Goal: Information Seeking & Learning: Learn about a topic

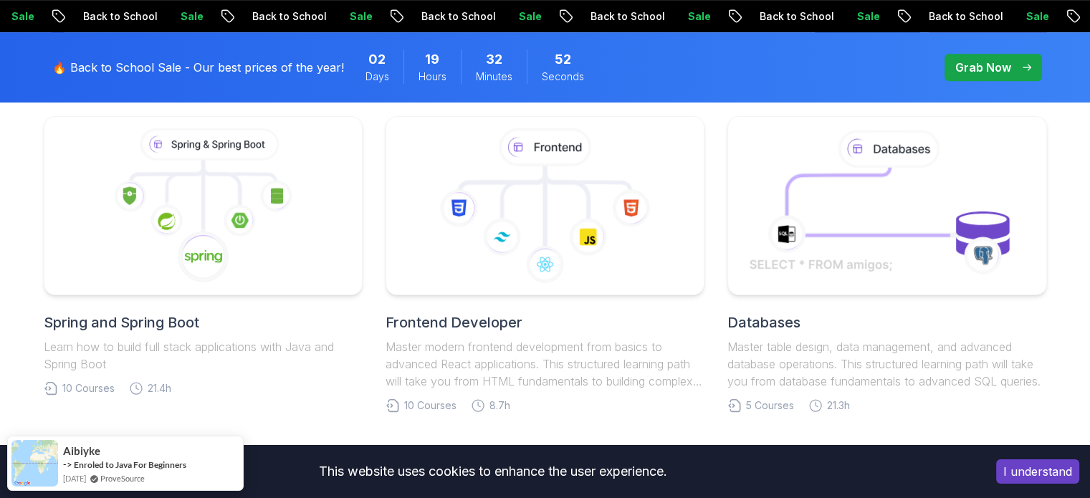
scroll to position [716, 0]
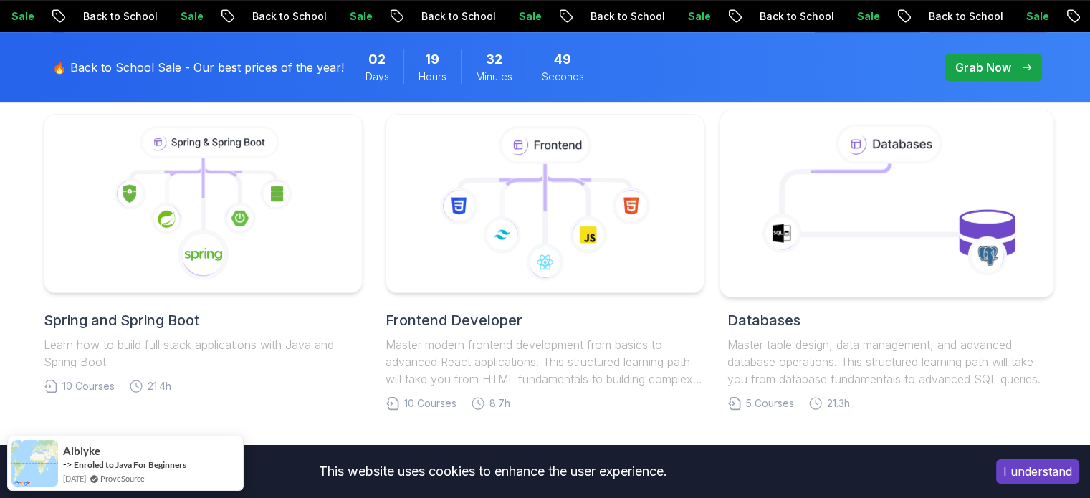
click at [888, 186] on icon at bounding box center [887, 203] width 302 height 163
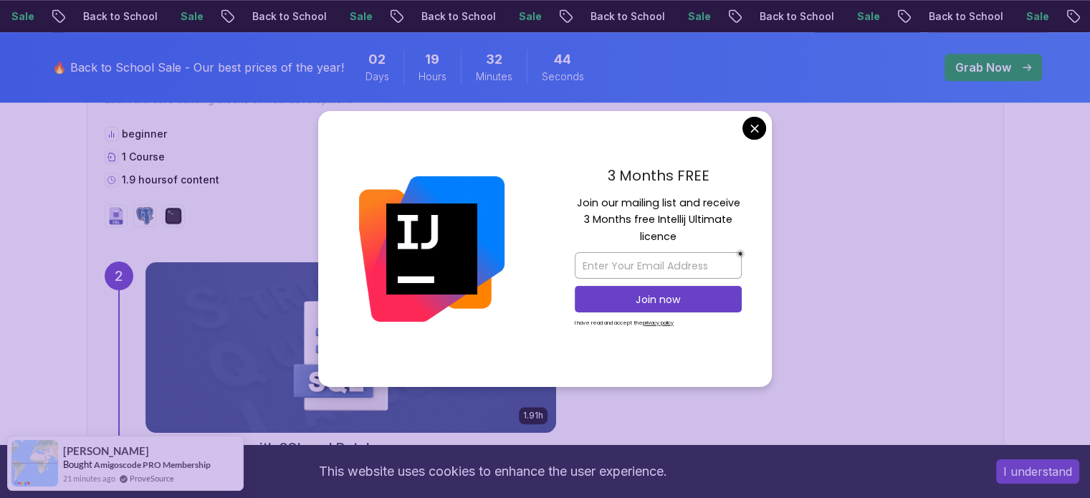
scroll to position [1433, 0]
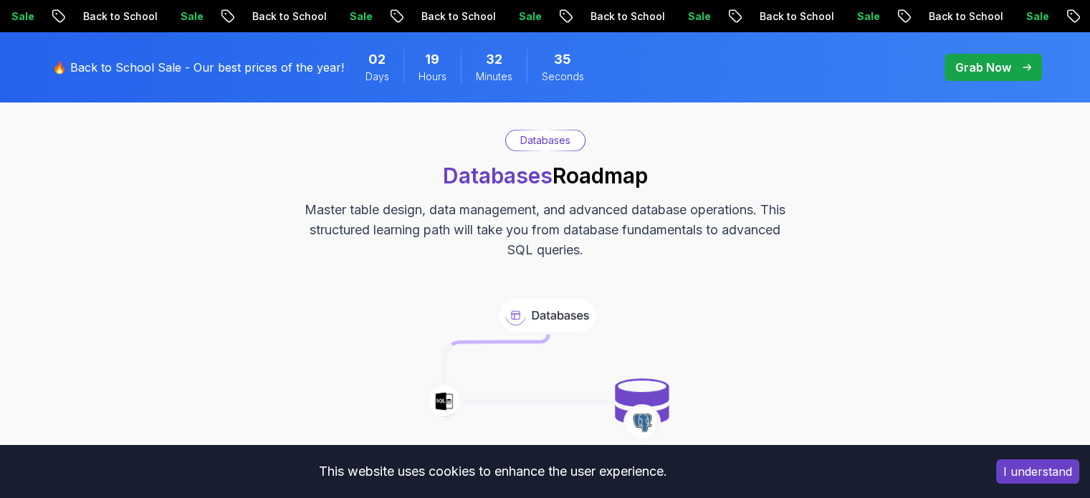
scroll to position [0, 0]
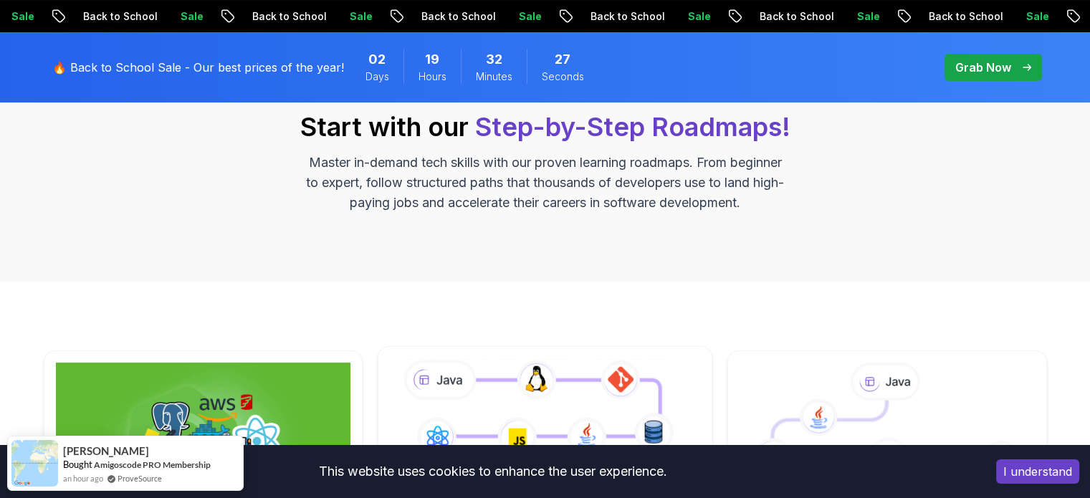
scroll to position [287, 0]
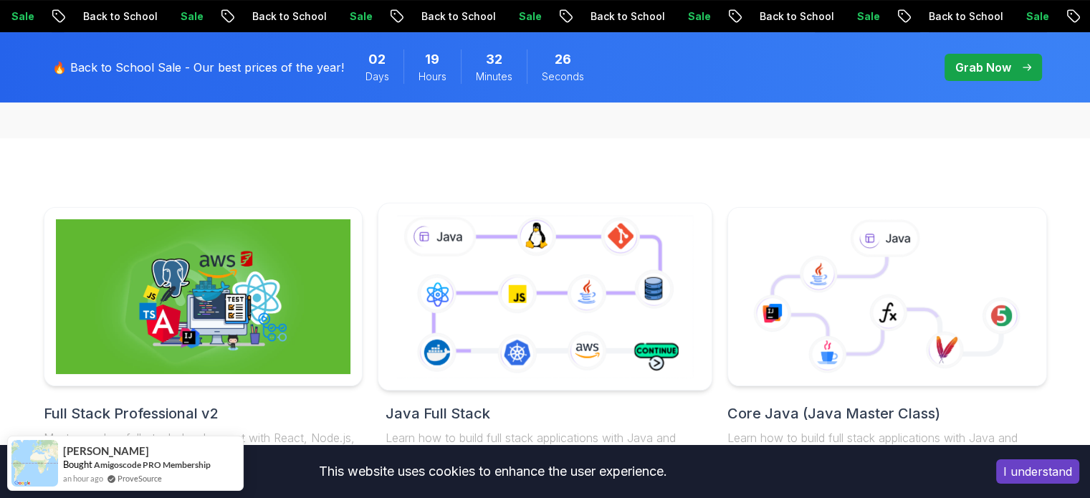
click at [532, 299] on icon at bounding box center [544, 296] width 303 height 168
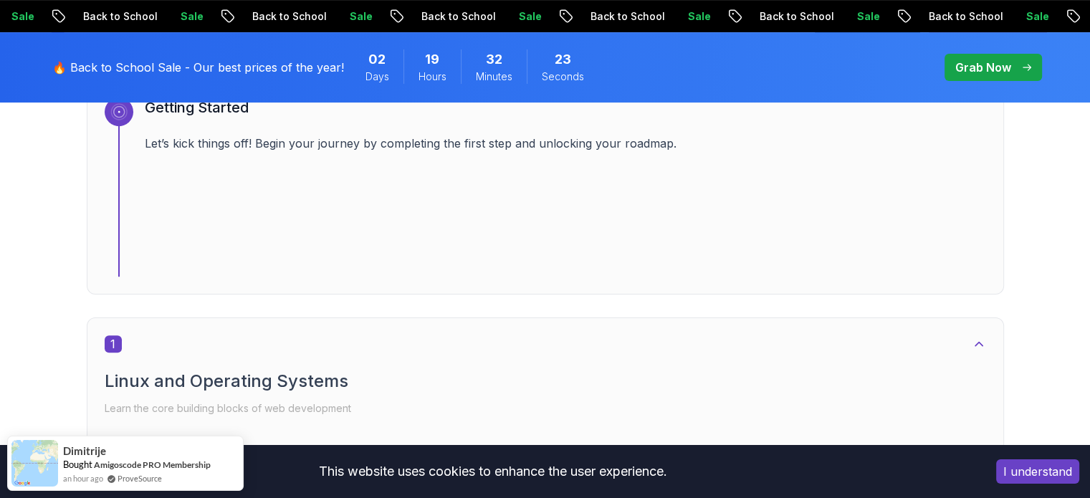
scroll to position [716, 0]
